Goal: Task Accomplishment & Management: Manage account settings

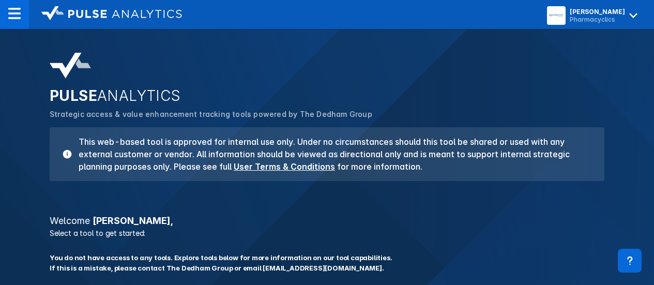
scroll to position [321, 0]
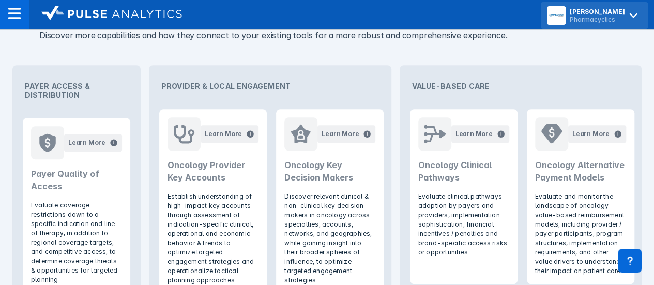
click at [606, 17] on div "Pharmacyclics" at bounding box center [597, 20] width 55 height 8
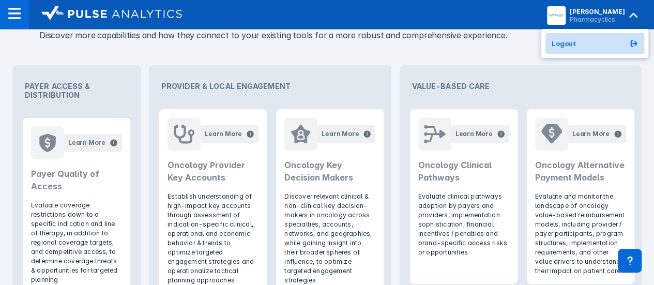
click at [575, 44] on span "Logout" at bounding box center [564, 43] width 24 height 8
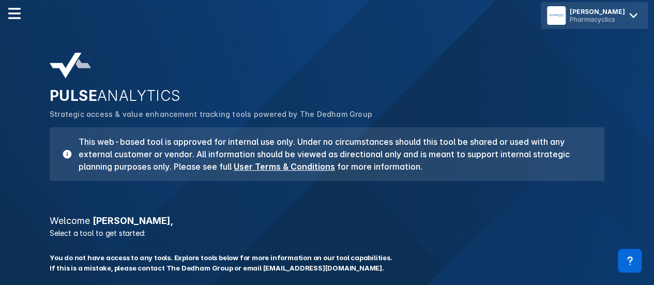
click at [617, 23] on div "Jill Drury Pharmacyclics" at bounding box center [594, 15] width 107 height 27
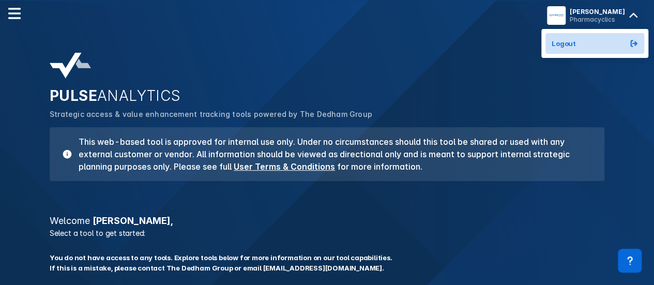
click at [573, 40] on span "Logout" at bounding box center [564, 43] width 24 height 8
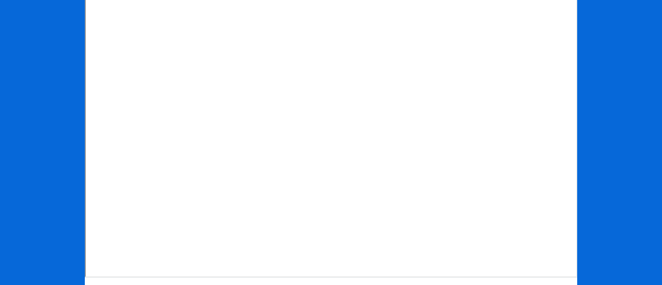
scroll to position [206, 0]
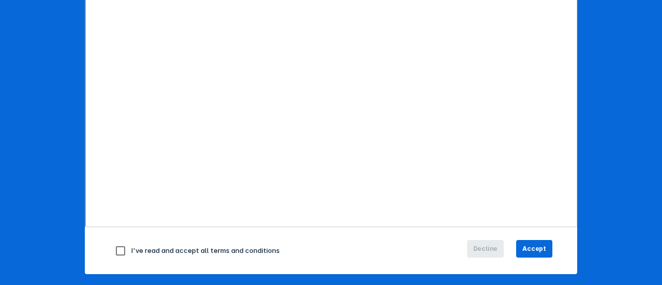
click at [112, 250] on input "checkbox" at bounding box center [121, 251] width 22 height 22
checkbox input "true"
click at [536, 247] on span "Accept" at bounding box center [534, 248] width 24 height 9
